Goal: Task Accomplishment & Management: Manage account settings

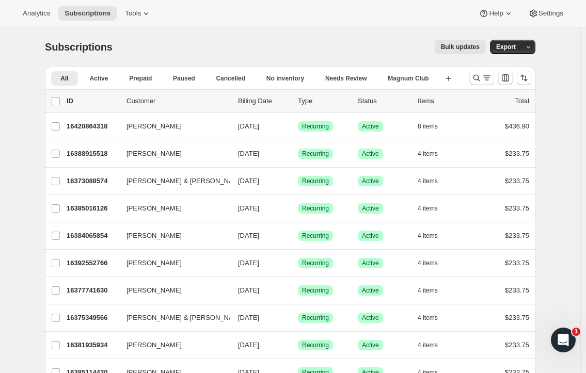
click at [141, 10] on icon at bounding box center [146, 13] width 10 height 10
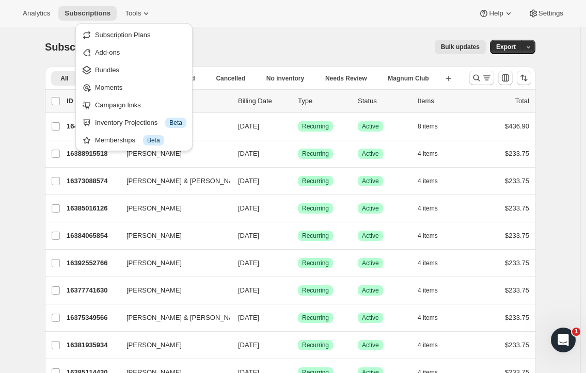
click at [121, 64] on button "Bundles" at bounding box center [133, 69] width 111 height 17
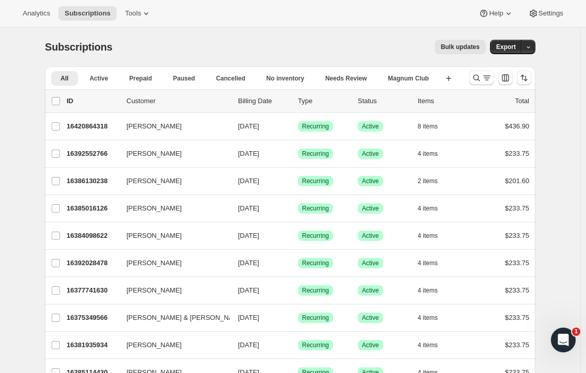
click at [147, 100] on p "Customer" at bounding box center [177, 101] width 103 height 10
click at [480, 75] on icon "Search and filter results" at bounding box center [476, 78] width 10 height 10
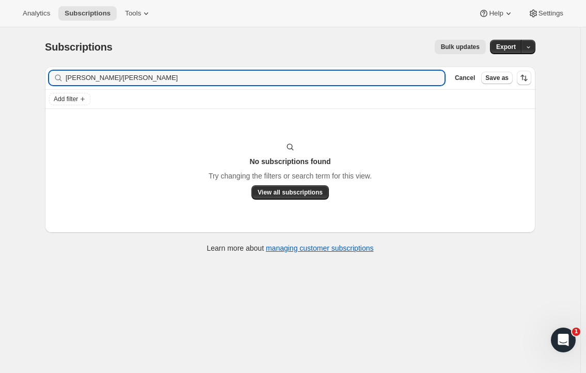
drag, startPoint x: 138, startPoint y: 75, endPoint x: 57, endPoint y: 62, distance: 81.5
click at [57, 62] on div "Subscriptions. This page is ready Subscriptions Bulk updates More actions Bulk …" at bounding box center [290, 145] width 515 height 236
type input "Kimberly/adriana"
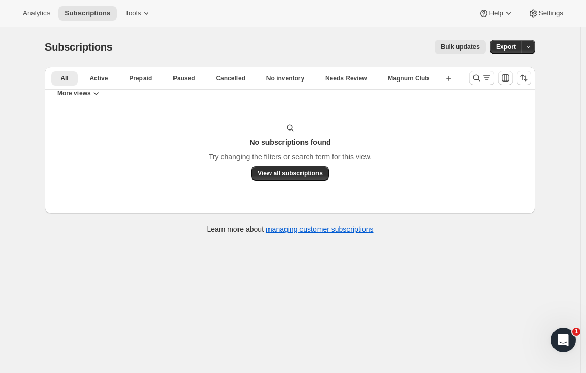
click at [67, 77] on span "All" at bounding box center [64, 78] width 8 height 8
click at [128, 9] on span "Tools" at bounding box center [133, 13] width 16 height 8
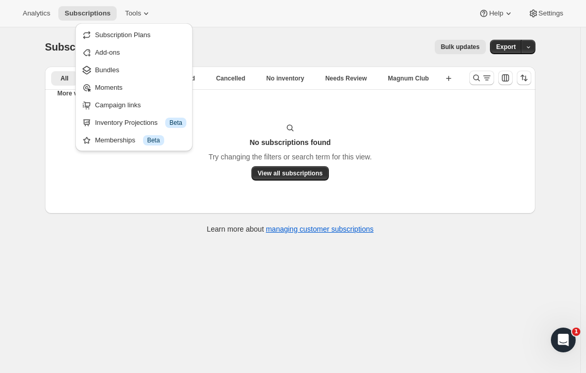
click at [108, 71] on span "Bundles" at bounding box center [107, 70] width 24 height 8
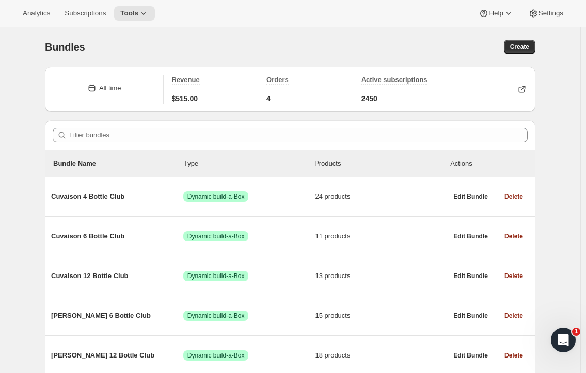
click at [90, 20] on button "Subscriptions" at bounding box center [85, 13] width 54 height 14
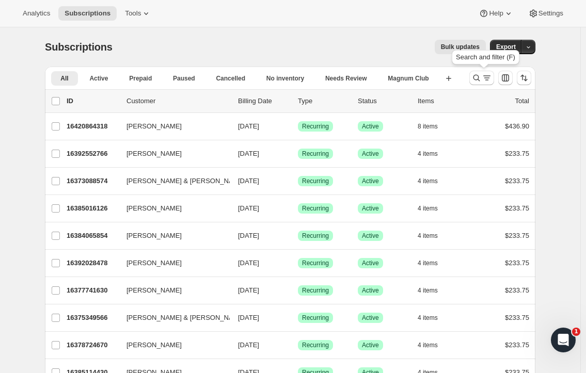
click at [479, 72] on button "Search and filter results" at bounding box center [481, 78] width 25 height 14
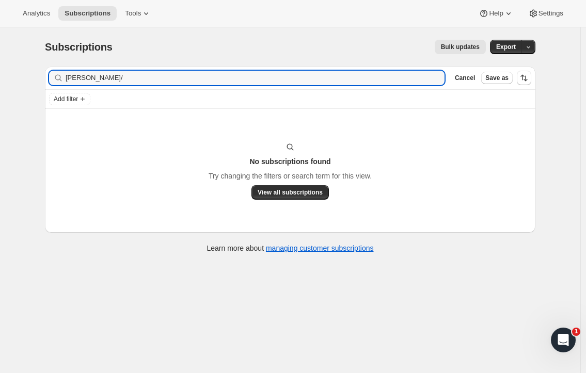
drag, startPoint x: 117, startPoint y: 78, endPoint x: 39, endPoint y: 79, distance: 77.9
click at [39, 79] on div "Filter subscribers [PERSON_NAME]/ Clear Cancel Save as Add filter No subscripti…" at bounding box center [286, 160] width 499 height 205
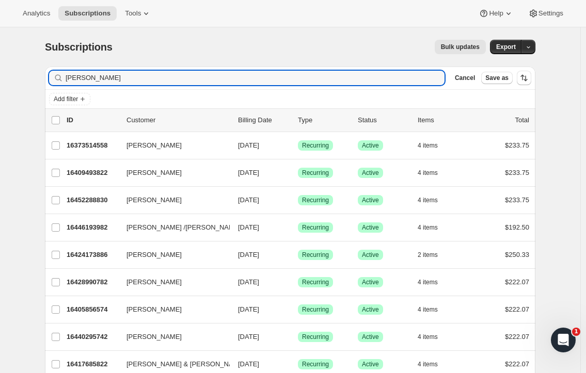
type input "[PERSON_NAME]"
click at [318, 228] on span "Recurring" at bounding box center [315, 227] width 27 height 8
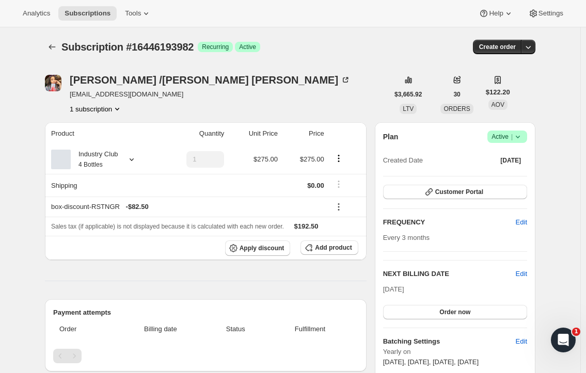
click at [519, 134] on icon at bounding box center [517, 137] width 10 height 10
click at [504, 174] on span "Cancel subscription" at bounding box center [510, 175] width 58 height 8
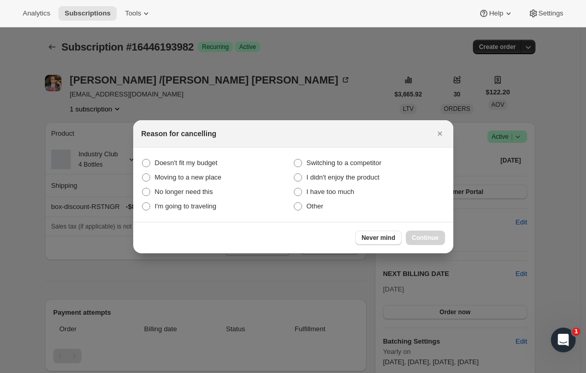
click at [148, 160] on span ":rfb:" at bounding box center [146, 163] width 8 height 8
click at [142, 159] on budget "Doesn't fit my budget" at bounding box center [142, 159] width 1 height 1
radio budget "true"
drag, startPoint x: 431, startPoint y: 235, endPoint x: 267, endPoint y: 243, distance: 164.8
click at [431, 235] on span "Continue" at bounding box center [425, 238] width 27 height 8
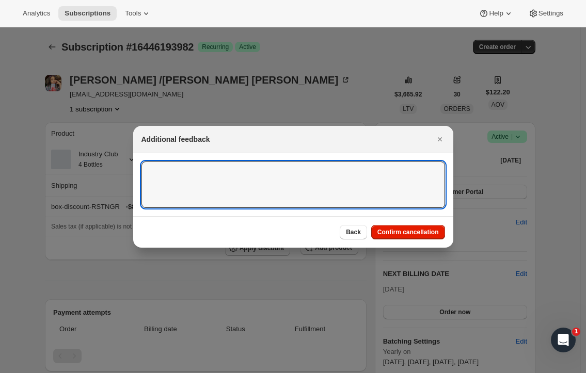
drag, startPoint x: 199, startPoint y: 182, endPoint x: 203, endPoint y: 176, distance: 6.6
click at [200, 182] on textarea ":rfb:" at bounding box center [292, 185] width 303 height 46
type textarea "Customer cancelled in Wine Direct, brought over before cancellation."
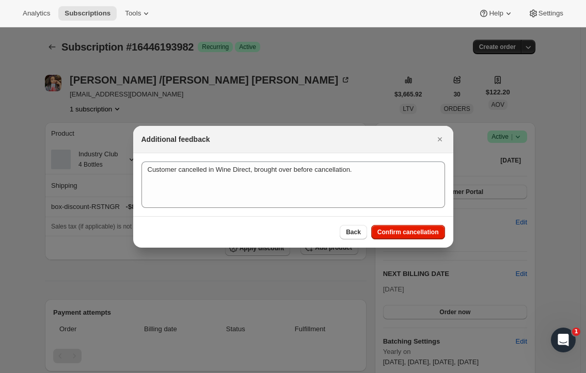
drag, startPoint x: 419, startPoint y: 231, endPoint x: 424, endPoint y: 225, distance: 7.7
click at [419, 229] on span "Confirm cancellation" at bounding box center [407, 232] width 61 height 8
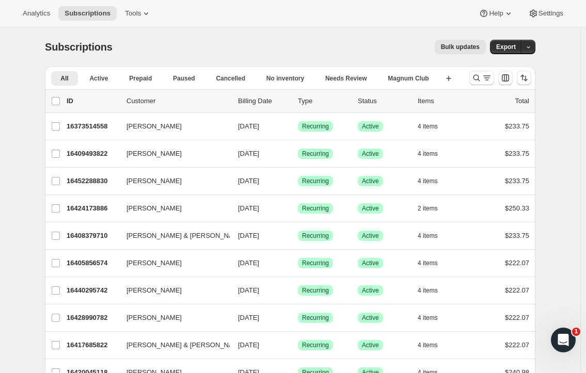
click at [481, 77] on icon "Search and filter results" at bounding box center [476, 78] width 10 height 10
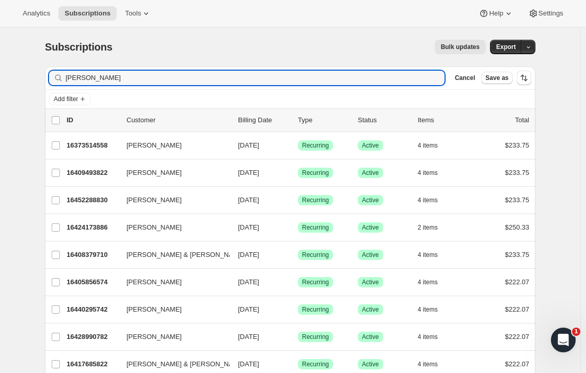
drag, startPoint x: 105, startPoint y: 77, endPoint x: -18, endPoint y: 92, distance: 123.2
click at [0, 92] on html "Analytics Subscriptions Tools Help Settings Skip to content Subscriptions. This…" at bounding box center [293, 186] width 586 height 373
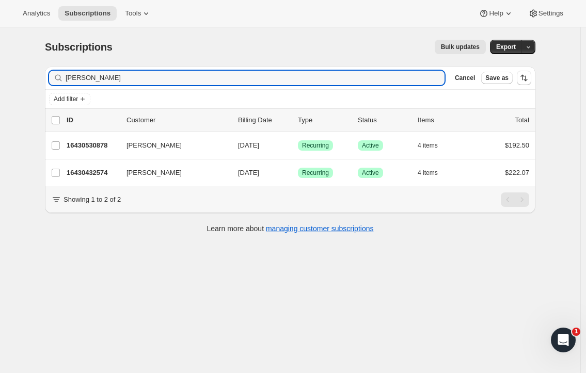
type input "sadler"
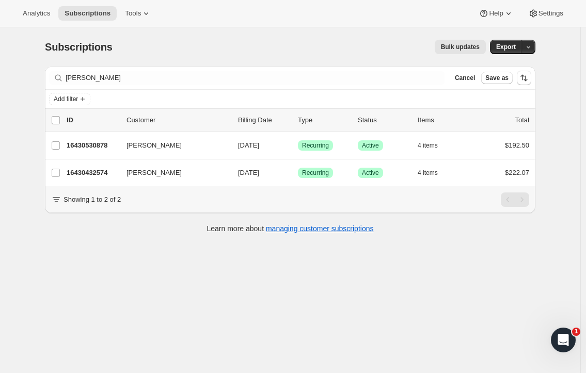
click at [98, 143] on p "16430530878" at bounding box center [93, 145] width 52 height 10
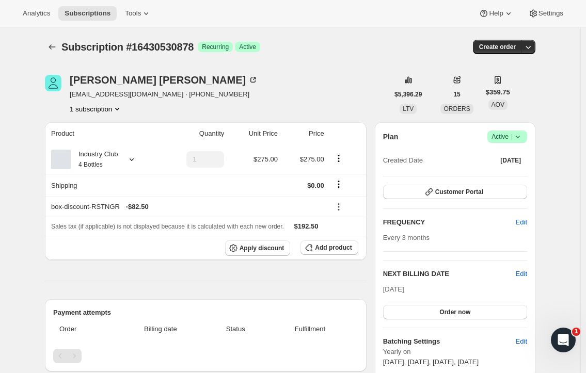
click at [523, 137] on icon at bounding box center [517, 137] width 10 height 10
click at [517, 157] on span "Pause subscription" at bounding box center [509, 157] width 57 height 8
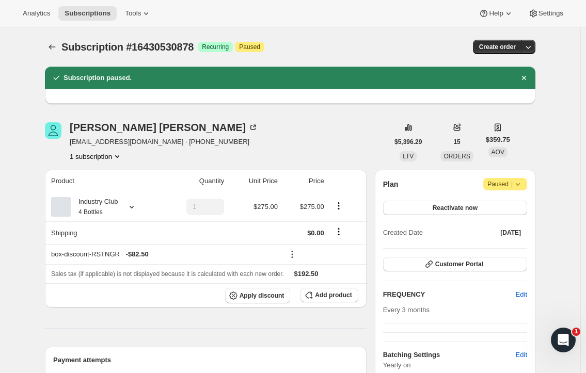
scroll to position [155, 0]
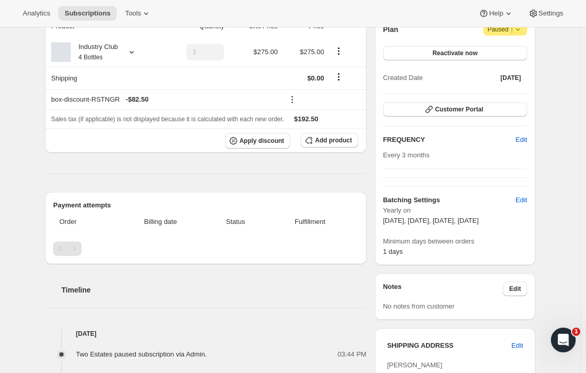
click at [413, 306] on span "No notes from customer" at bounding box center [419, 306] width 72 height 8
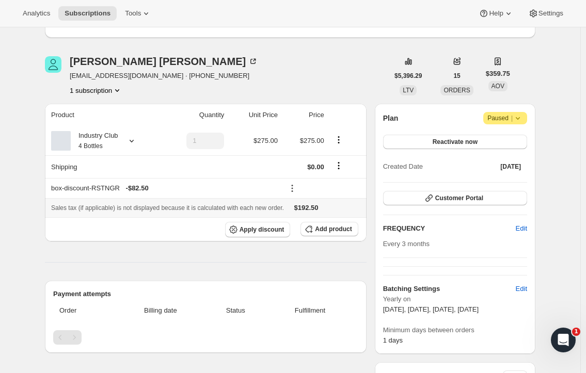
scroll to position [52, 0]
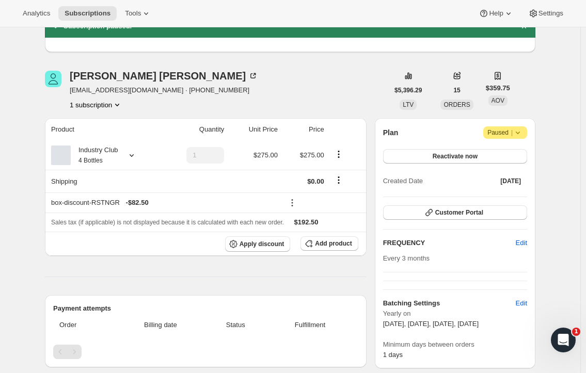
click at [107, 75] on div "William Sadler" at bounding box center [164, 76] width 188 height 10
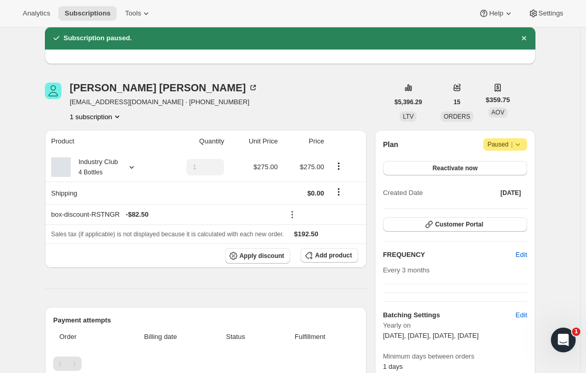
scroll to position [0, 0]
